Goal: Complete application form: Complete application form

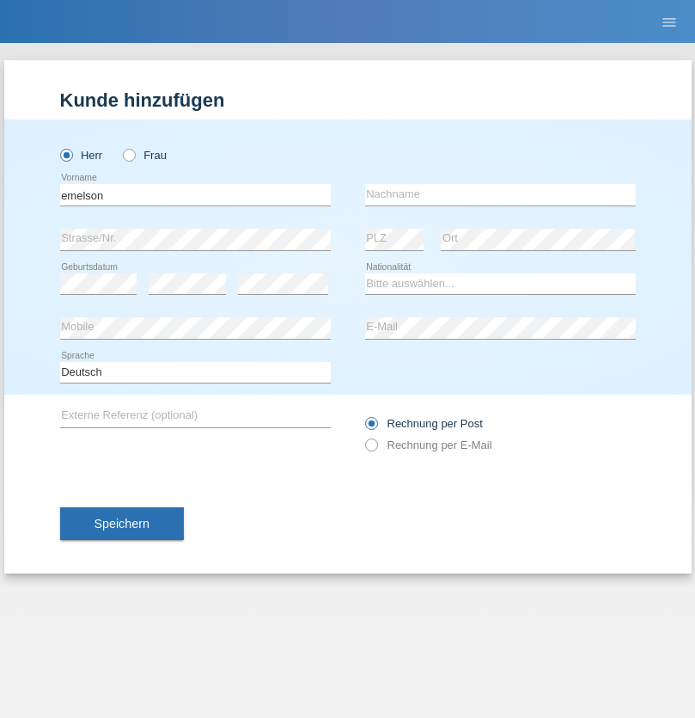
type input "emelson"
click at [500, 194] on input "text" at bounding box center [500, 194] width 271 height 21
type input "[PERSON_NAME]"
select select "PA"
select select "C"
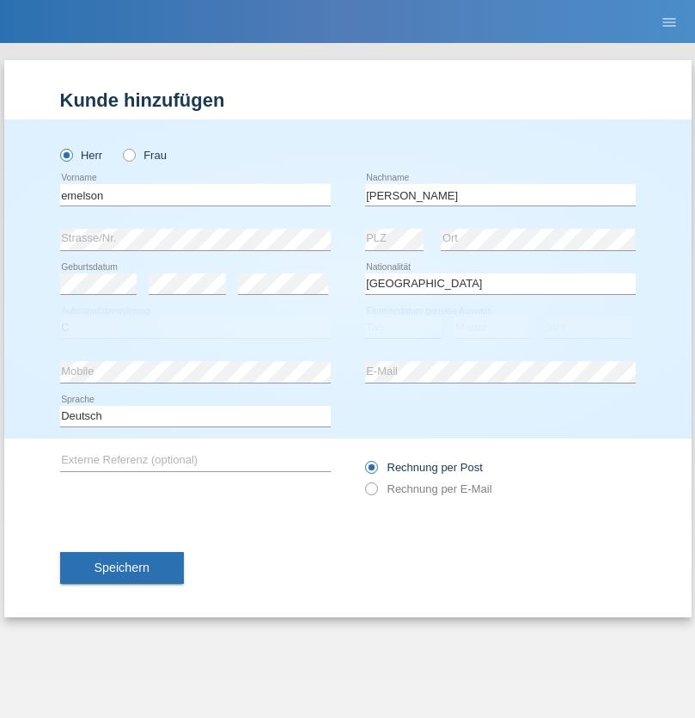
select select "16"
select select "07"
select select "2021"
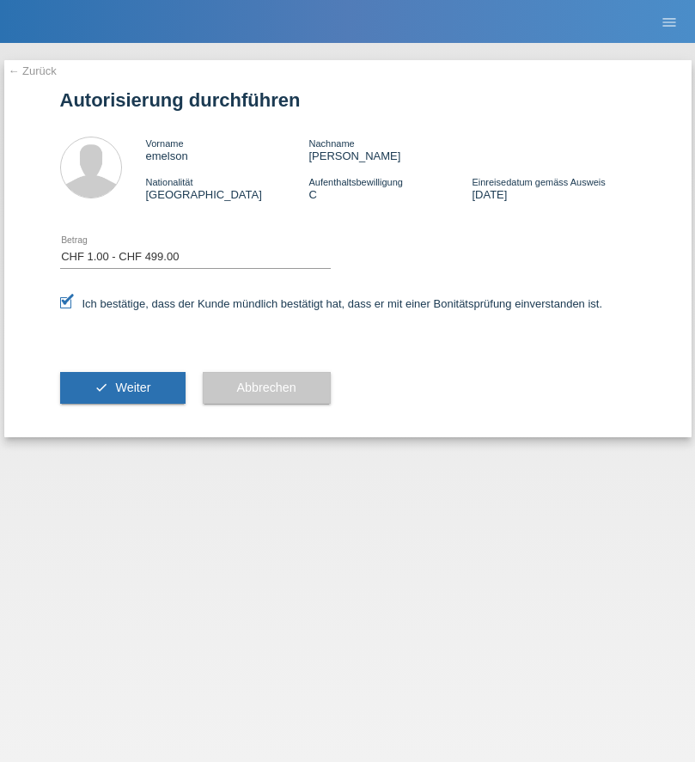
select select "1"
click at [122, 388] on span "Weiter" at bounding box center [132, 388] width 35 height 14
